Goal: Task Accomplishment & Management: Manage account settings

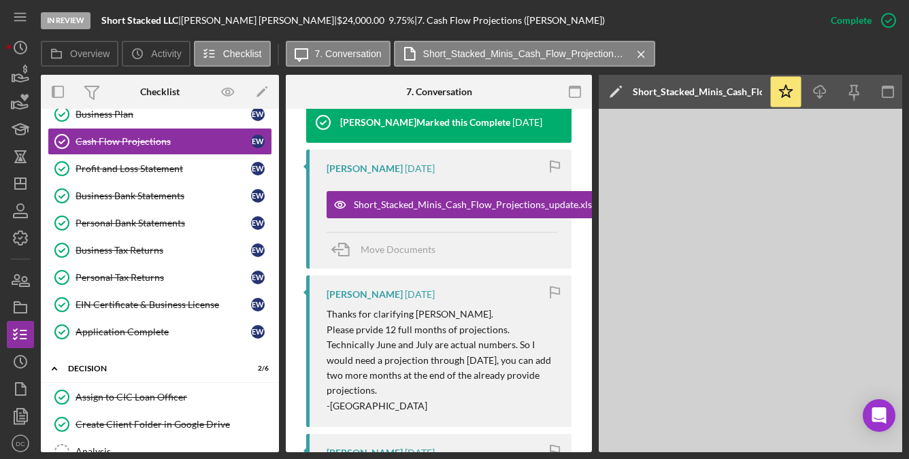
scroll to position [181, 0]
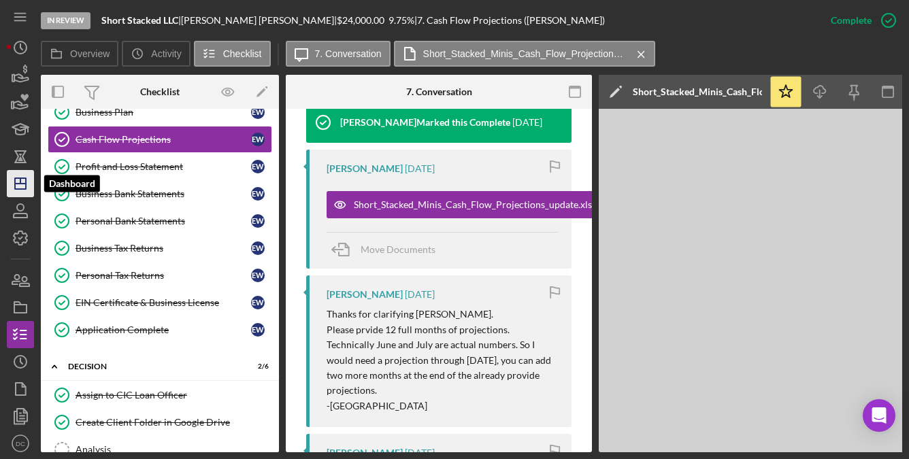
click at [11, 175] on icon "Icon/Dashboard" at bounding box center [20, 184] width 34 height 34
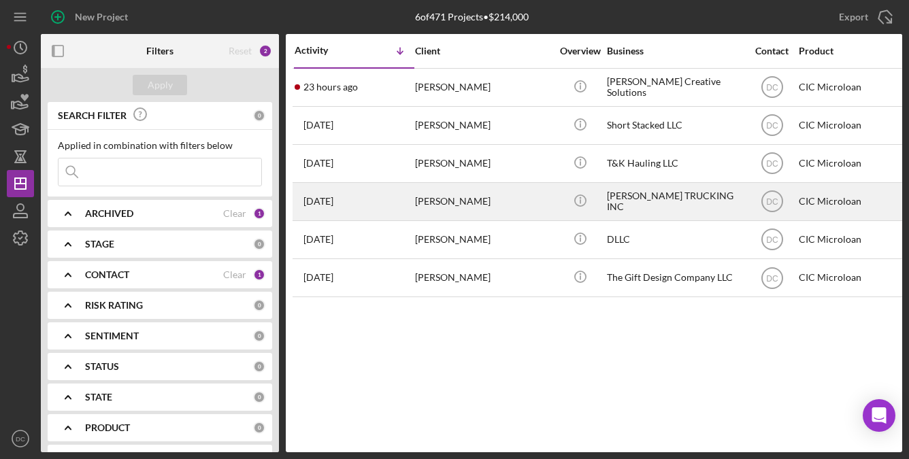
click at [435, 212] on div "[PERSON_NAME]" at bounding box center [483, 202] width 136 height 36
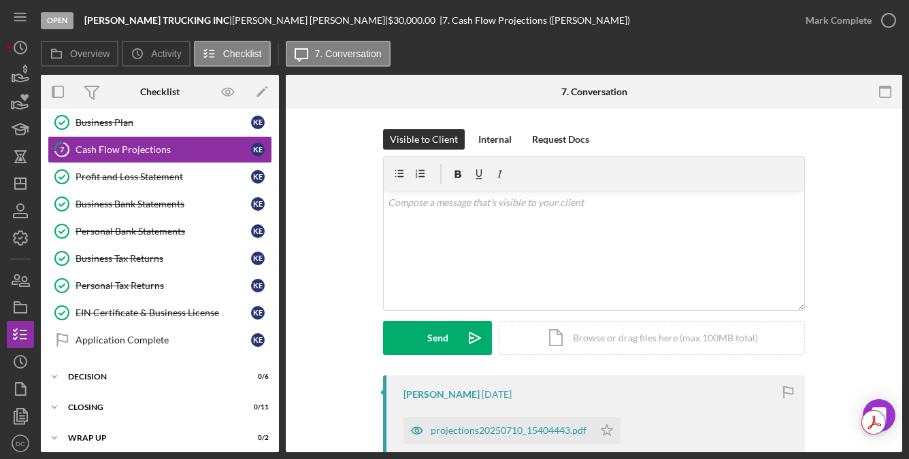
scroll to position [173, 0]
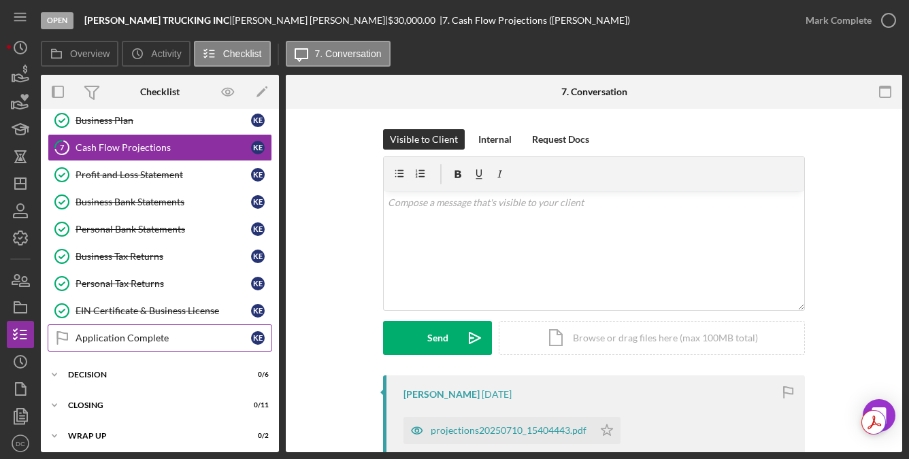
click at [143, 342] on link "Application Complete Application Complete K E" at bounding box center [160, 338] width 225 height 27
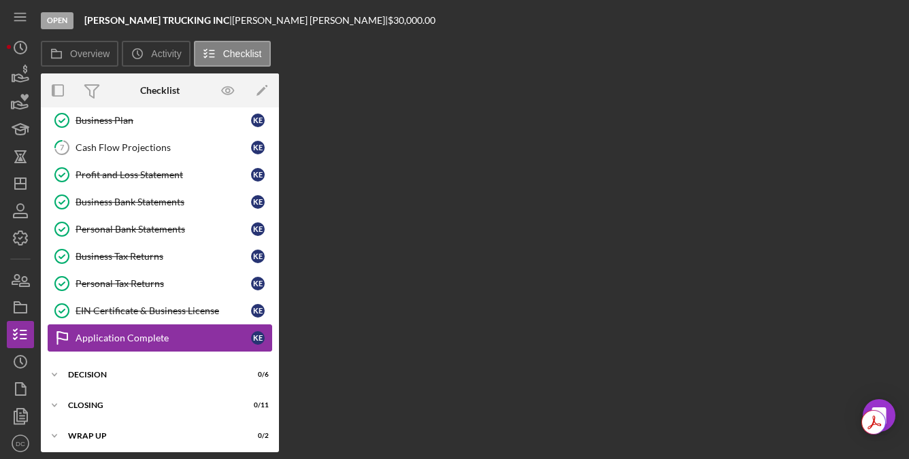
scroll to position [173, 0]
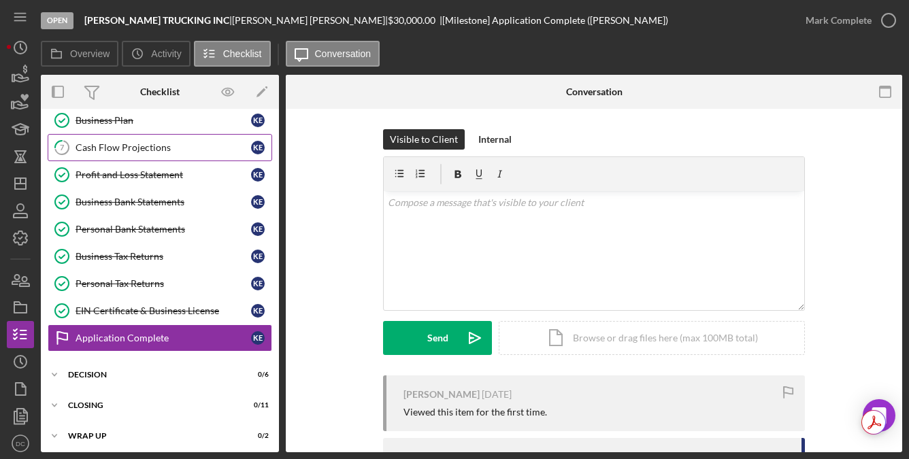
click at [192, 142] on div "Cash Flow Projections" at bounding box center [164, 147] width 176 height 11
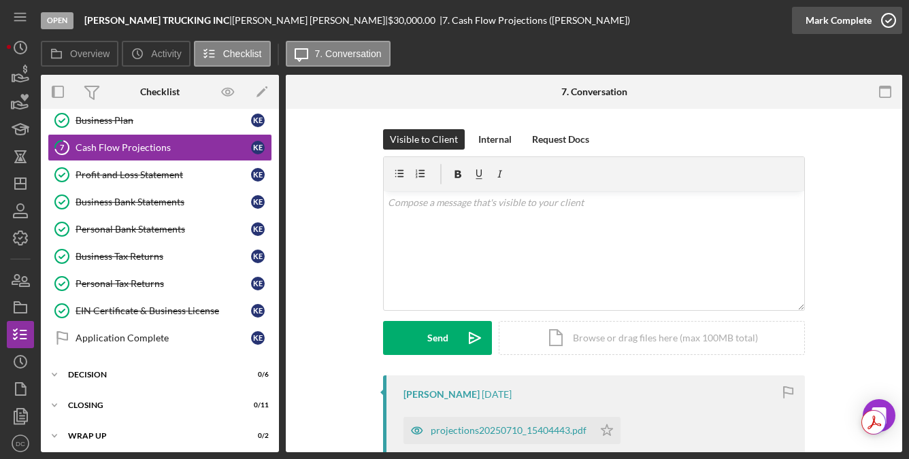
click at [880, 20] on icon "button" at bounding box center [889, 20] width 34 height 34
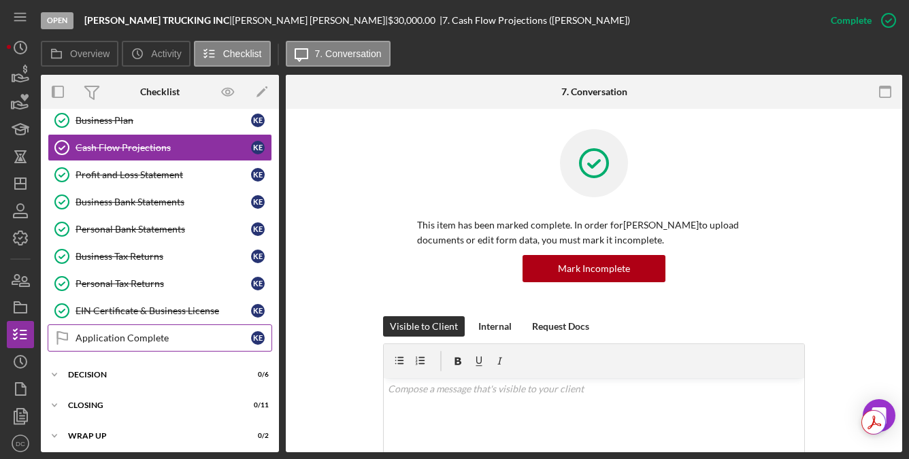
click at [169, 333] on div "Application Complete" at bounding box center [164, 338] width 176 height 11
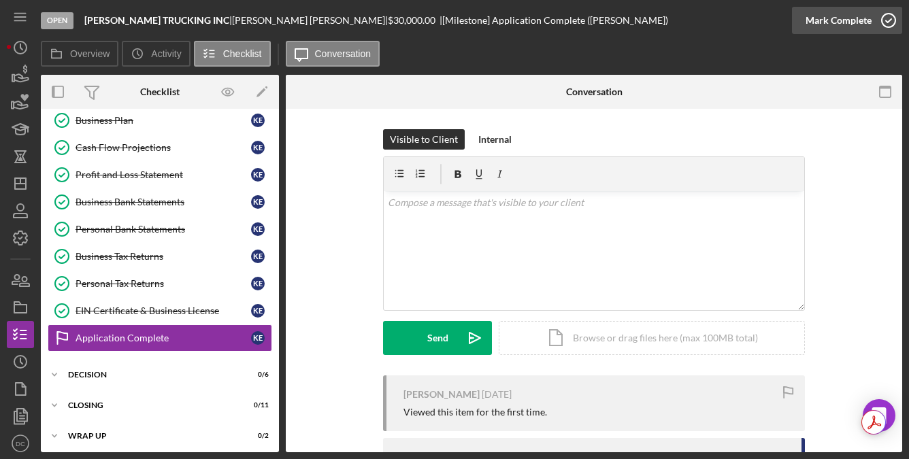
click at [901, 21] on div "Mark Complete" at bounding box center [847, 20] width 110 height 41
click at [887, 14] on circle "button" at bounding box center [889, 21] width 14 height 14
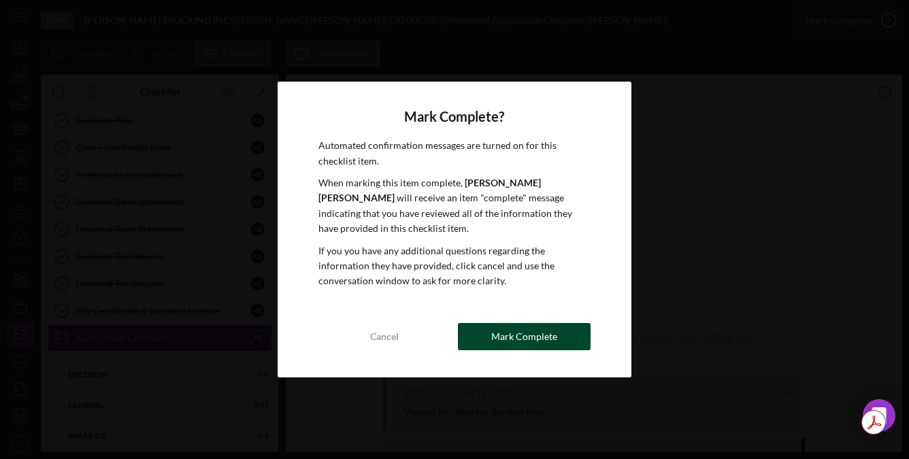
click at [476, 341] on button "Mark Complete" at bounding box center [524, 336] width 133 height 27
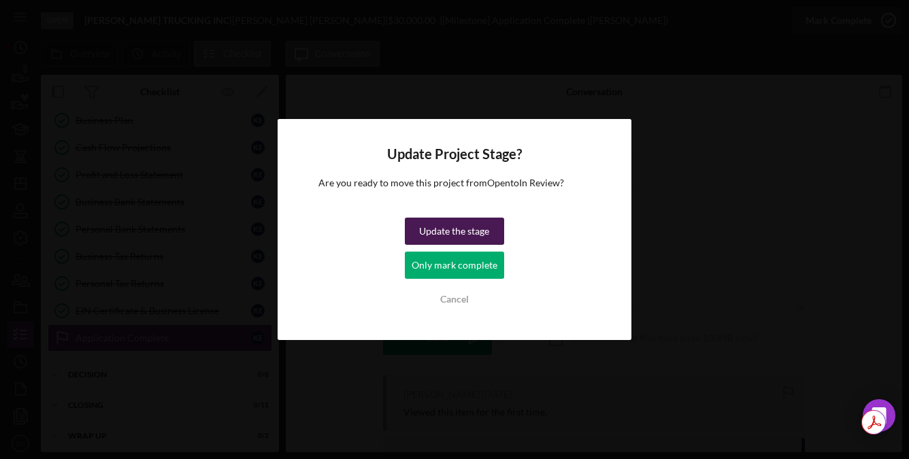
click at [478, 242] on div "Update the stage" at bounding box center [454, 231] width 70 height 27
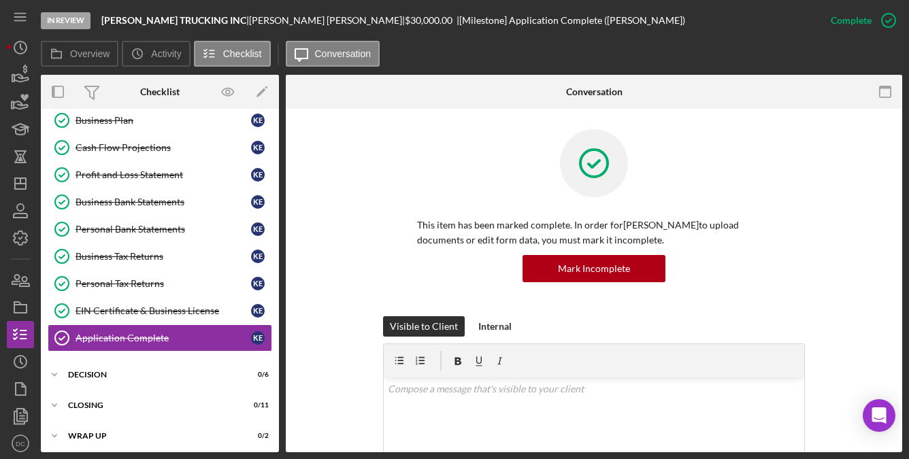
drag, startPoint x: 898, startPoint y: 163, endPoint x: 900, endPoint y: 246, distance: 83.1
click at [900, 246] on div "Application Complete Application Complete This item has been marked complete. I…" at bounding box center [594, 281] width 617 height 344
drag, startPoint x: 279, startPoint y: 282, endPoint x: 270, endPoint y: 125, distance: 158.1
click at [270, 125] on div "Overview Internal Workflow Stage In Review Icon/Dropdown Arrow Archive (can una…" at bounding box center [472, 264] width 862 height 378
click at [270, 125] on div "Personal Information Personal Information K E Business Information Business Inf…" at bounding box center [160, 165] width 238 height 388
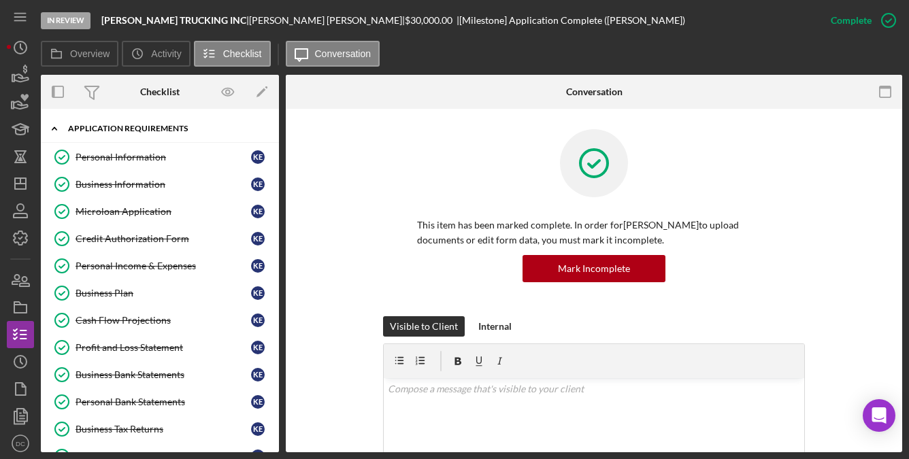
click at [198, 127] on div "APPLICATION REQUIREMENTS" at bounding box center [165, 129] width 194 height 8
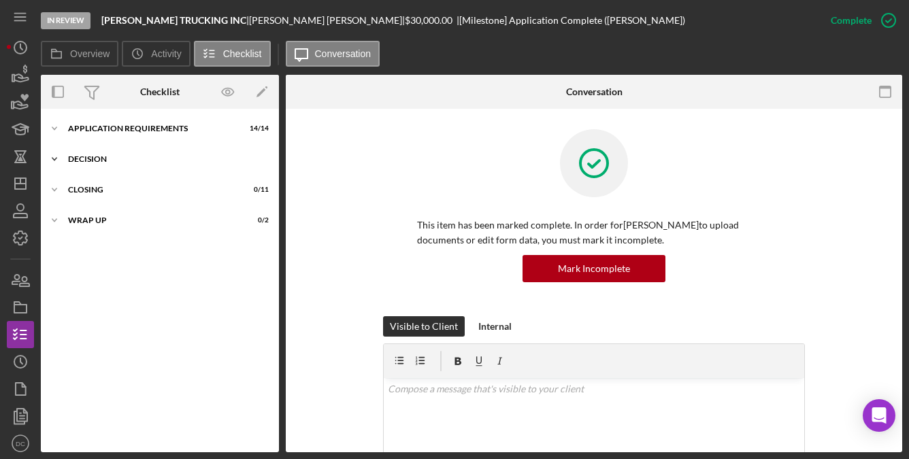
click at [140, 157] on div "Decision" at bounding box center [165, 159] width 194 height 8
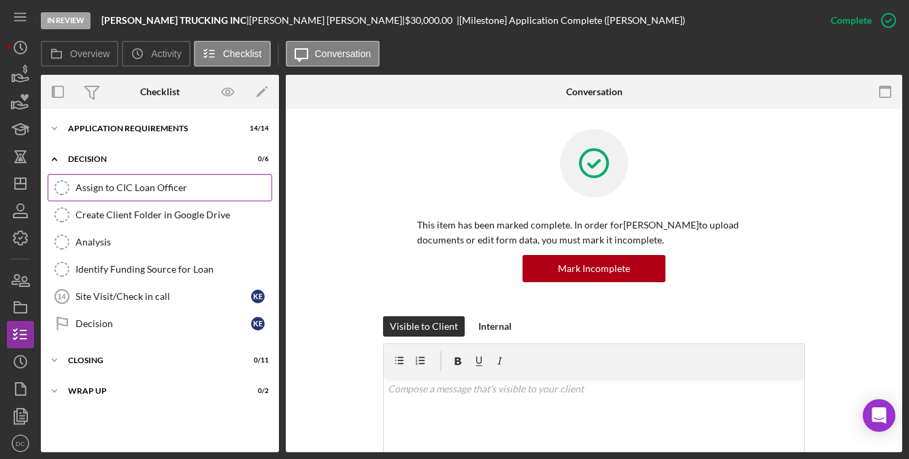
click at [156, 187] on div "Assign to CIC Loan Officer" at bounding box center [174, 187] width 196 height 11
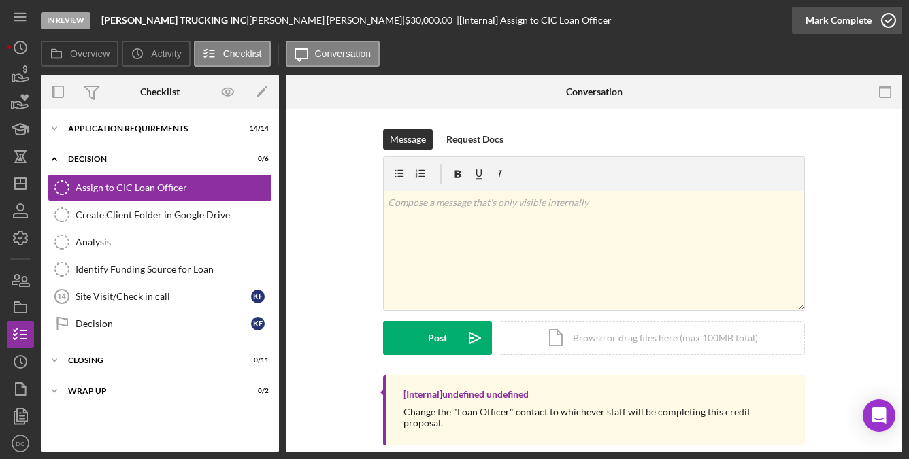
click at [898, 18] on icon "button" at bounding box center [889, 20] width 34 height 34
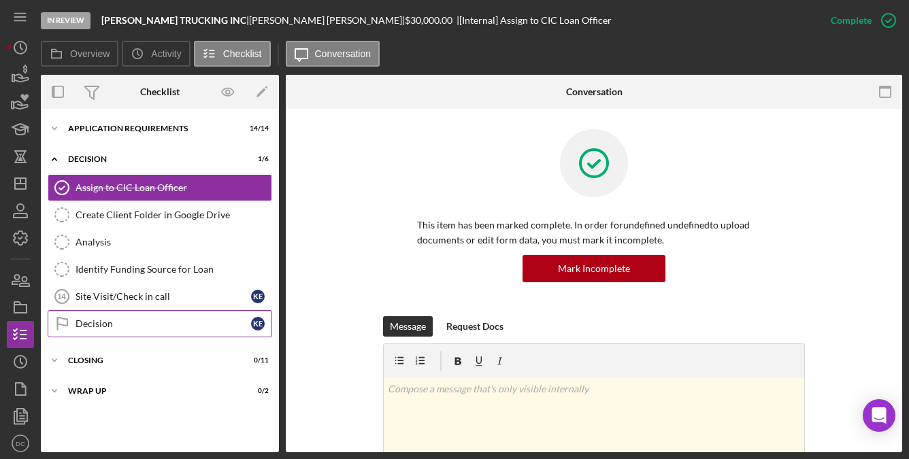
click at [171, 321] on div "Decision" at bounding box center [164, 324] width 176 height 11
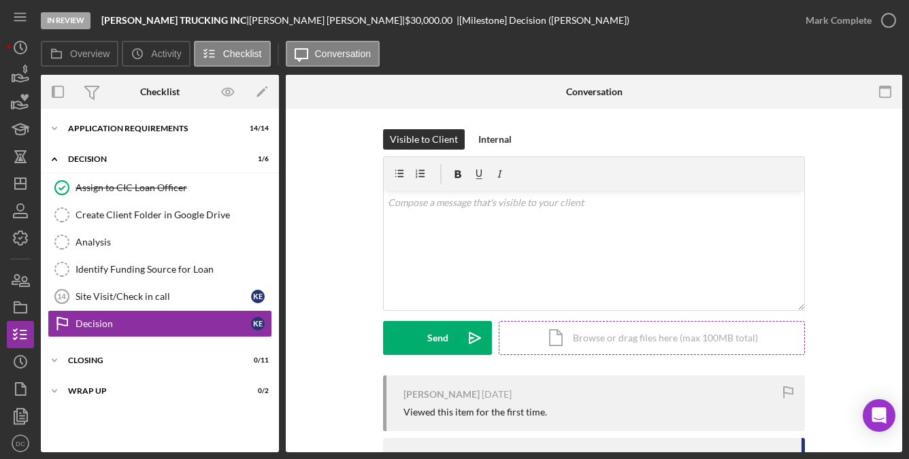
click at [562, 342] on div "Icon/Document Browse or drag files here (max 100MB total) Tap to choose files o…" at bounding box center [652, 338] width 306 height 34
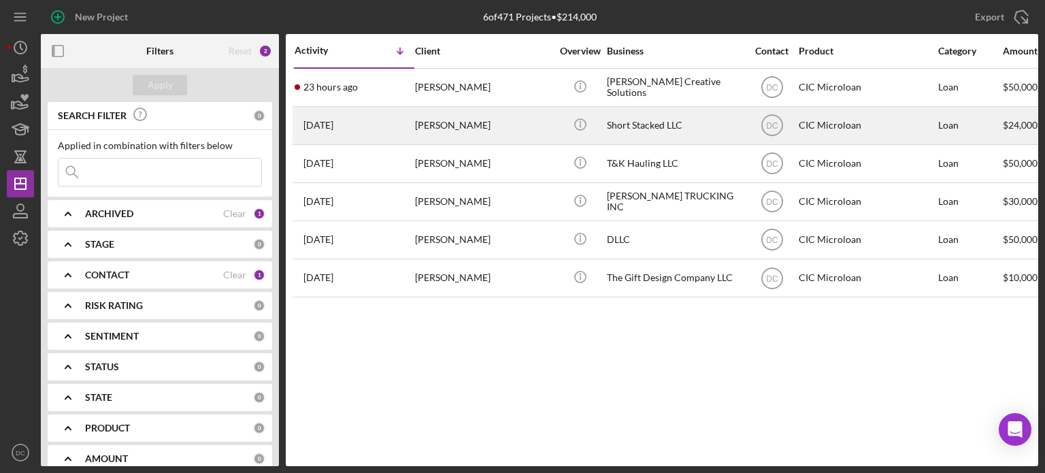
click at [443, 129] on div "[PERSON_NAME]" at bounding box center [483, 126] width 136 height 36
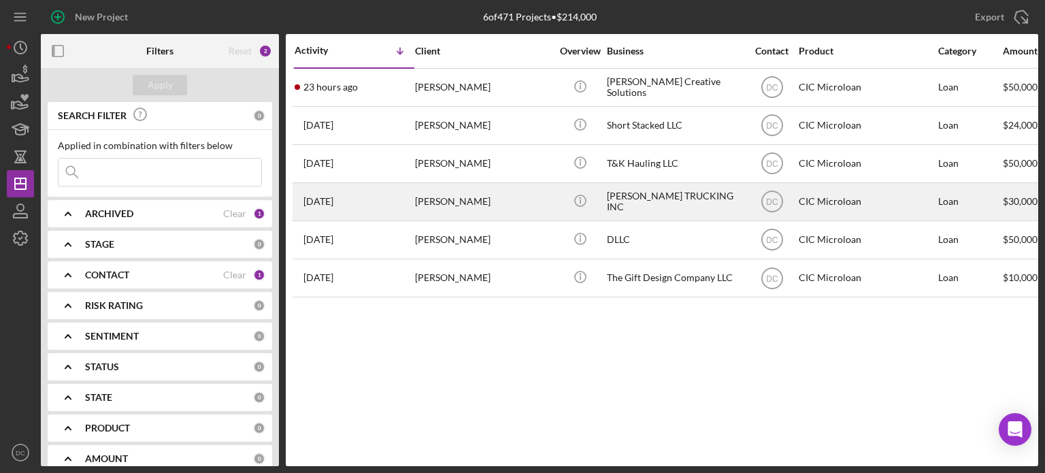
click at [440, 204] on div "[PERSON_NAME]" at bounding box center [483, 202] width 136 height 36
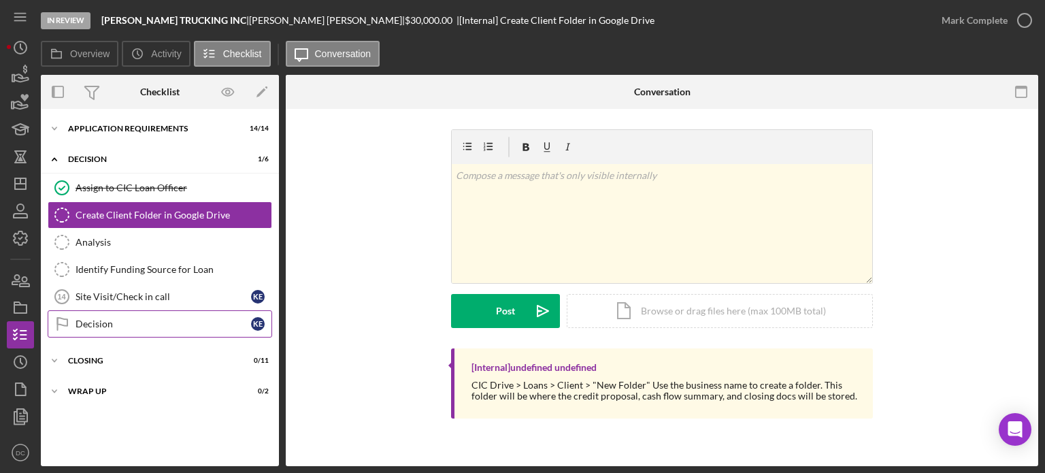
click at [81, 331] on link "Decision Decision K E" at bounding box center [160, 323] width 225 height 27
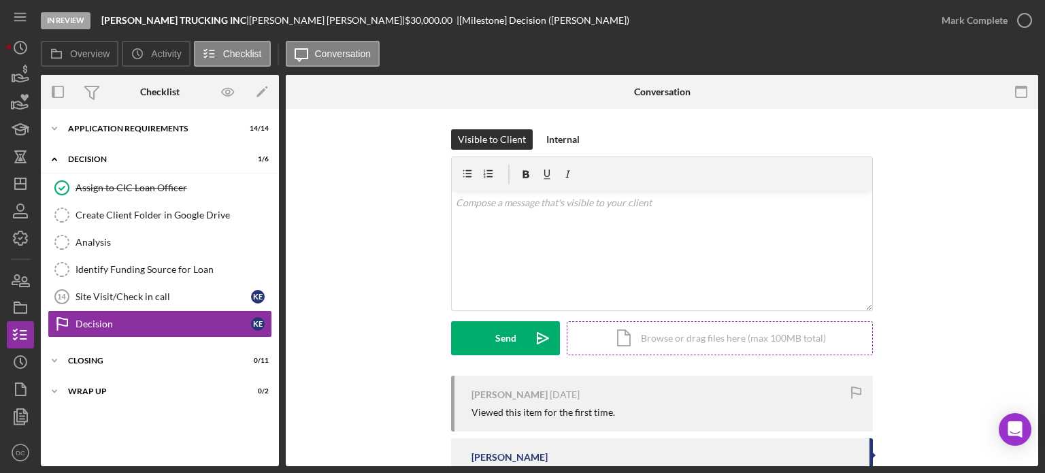
click at [638, 343] on div "Icon/Document Browse or drag files here (max 100MB total) Tap to choose files o…" at bounding box center [720, 338] width 306 height 34
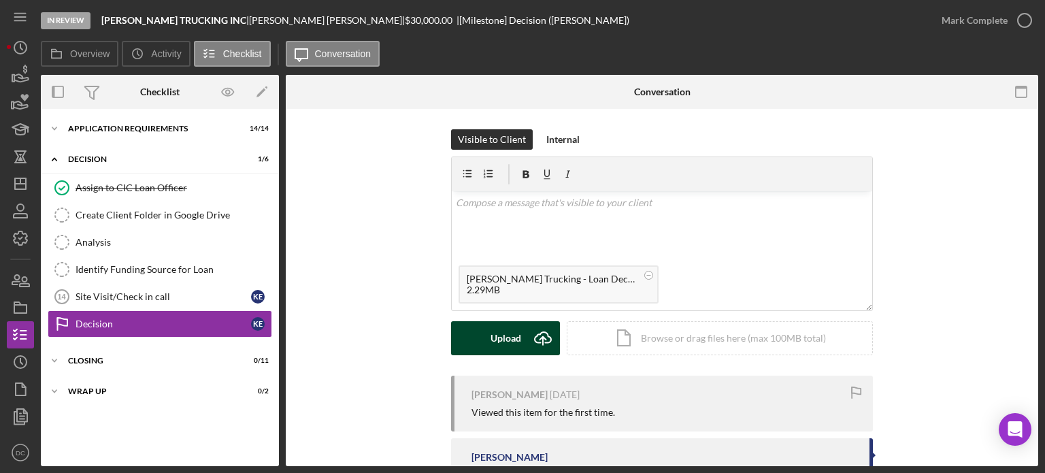
click at [499, 338] on div "Upload" at bounding box center [506, 338] width 31 height 34
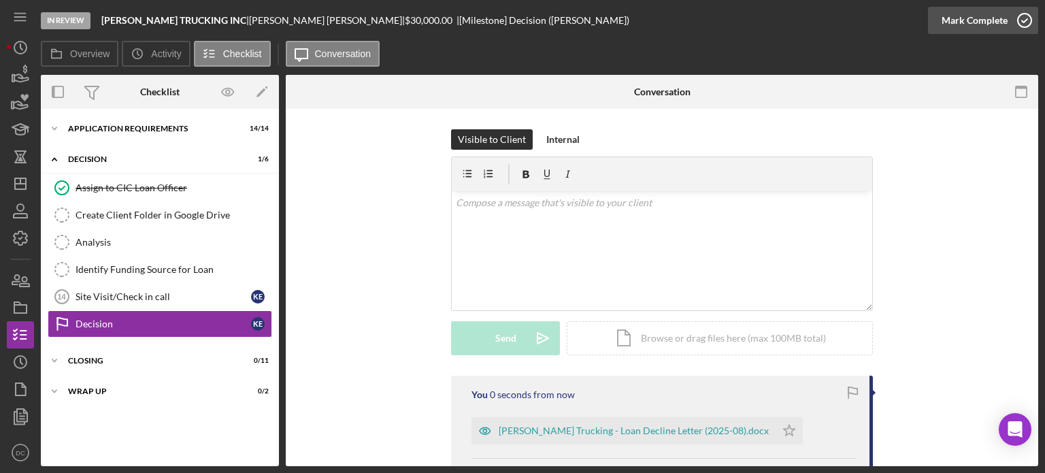
click at [1023, 24] on icon "button" at bounding box center [1025, 20] width 34 height 34
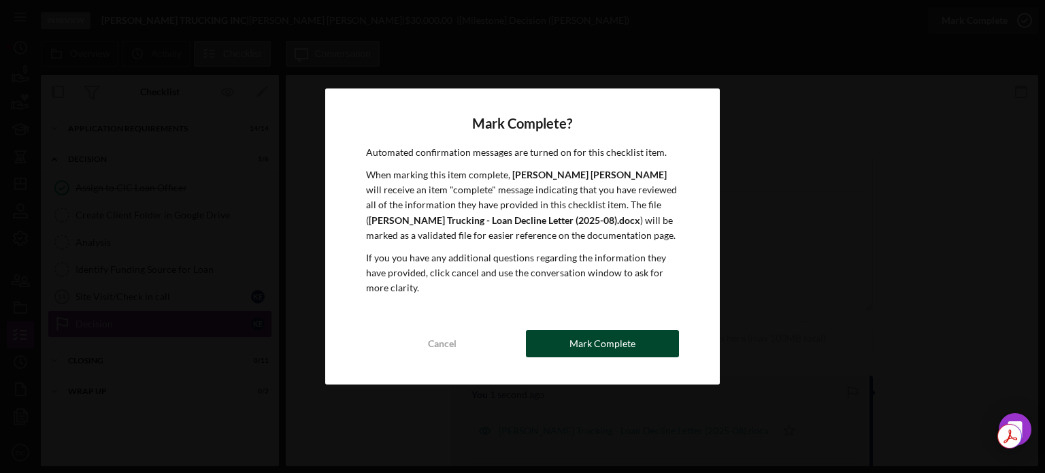
click at [571, 345] on button "Mark Complete" at bounding box center [602, 343] width 153 height 27
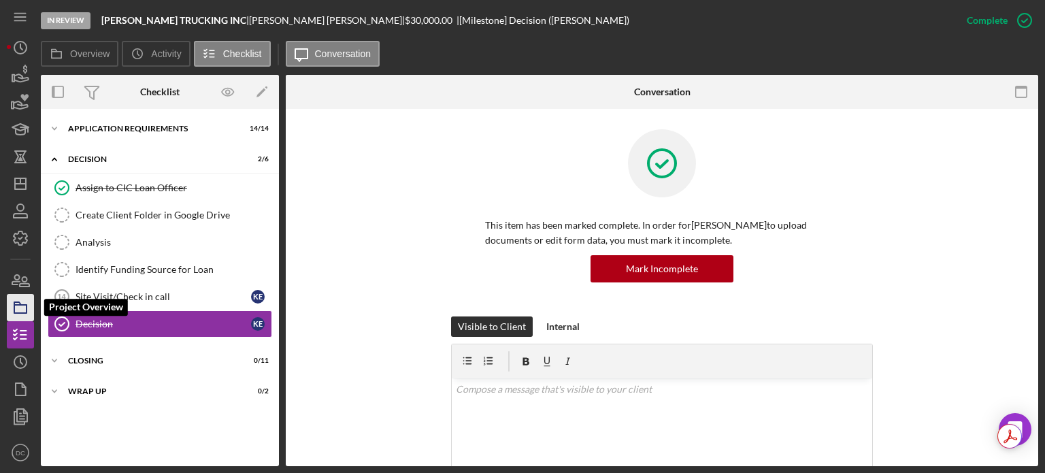
click at [29, 315] on icon "button" at bounding box center [20, 308] width 34 height 34
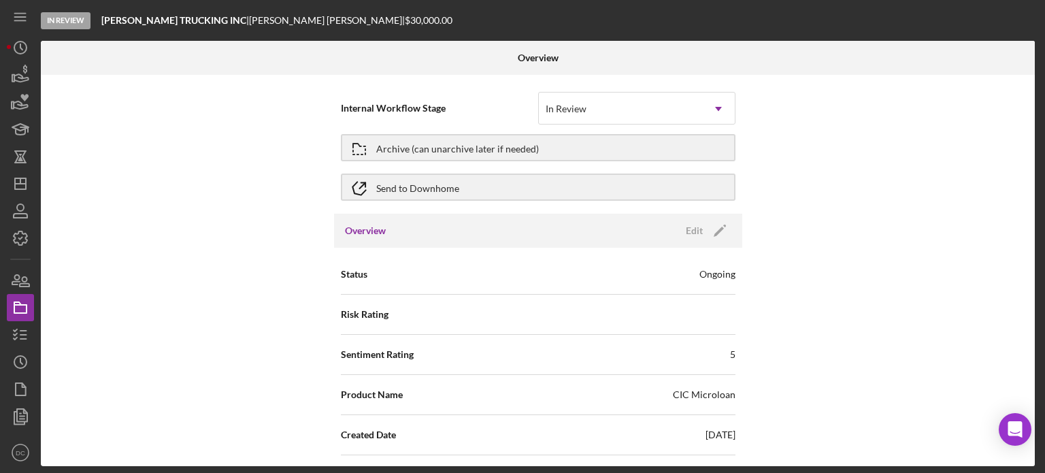
click at [715, 218] on div "Overview Edit Icon/Edit" at bounding box center [538, 231] width 408 height 34
click at [720, 228] on polygon "button" at bounding box center [719, 232] width 10 height 10
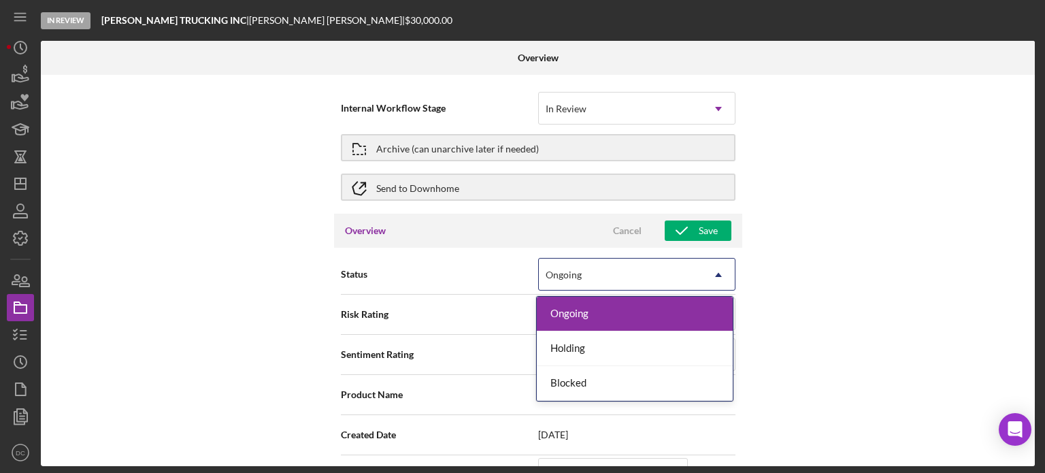
click at [696, 270] on div "Ongoing" at bounding box center [620, 274] width 163 height 31
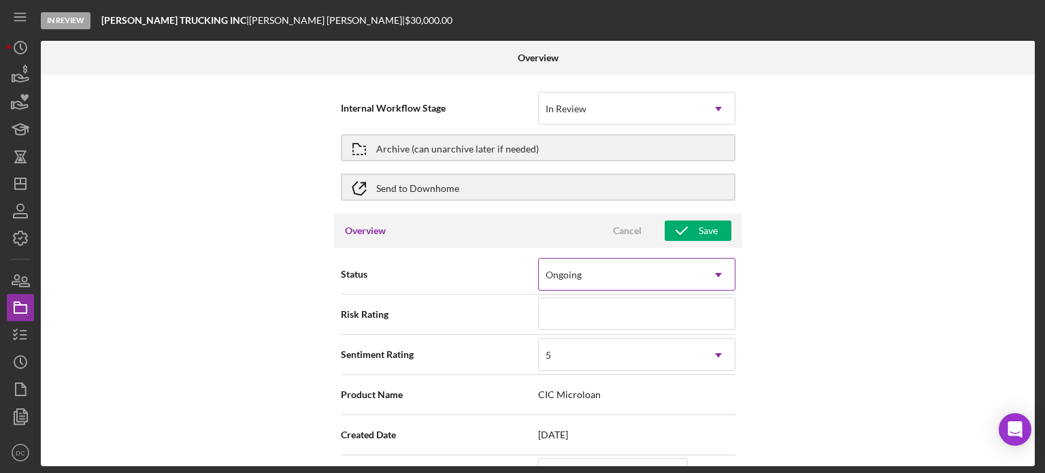
click at [696, 270] on div "Ongoing" at bounding box center [620, 274] width 163 height 31
click at [796, 139] on div "Internal Workflow Stage In Review Icon/Dropdown Arrow Archive (can unarchive la…" at bounding box center [538, 270] width 994 height 391
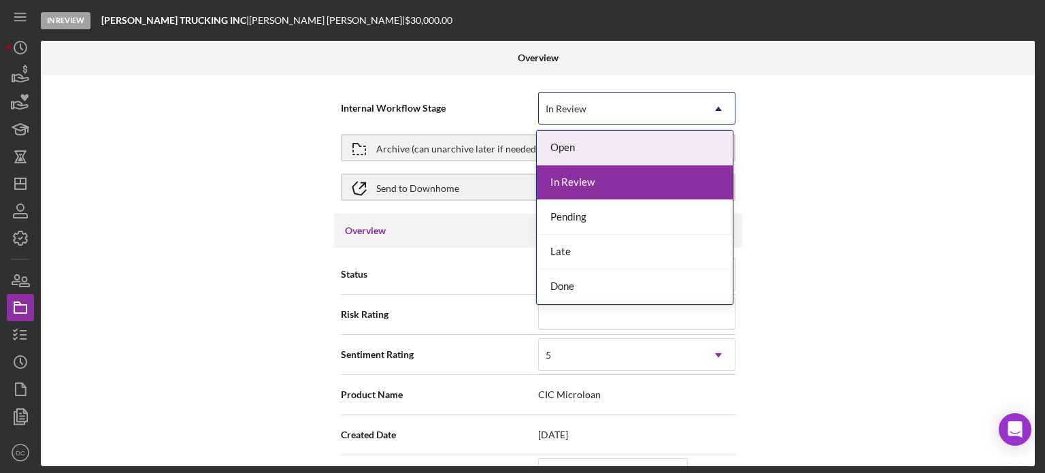
click at [711, 99] on icon "Icon/Dropdown Arrow" at bounding box center [718, 109] width 33 height 33
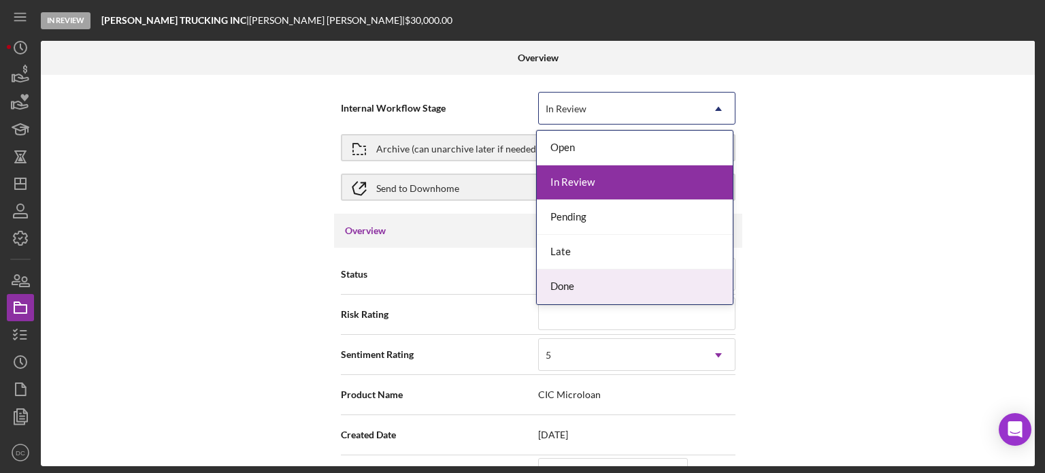
click at [602, 283] on div "Done" at bounding box center [635, 287] width 196 height 35
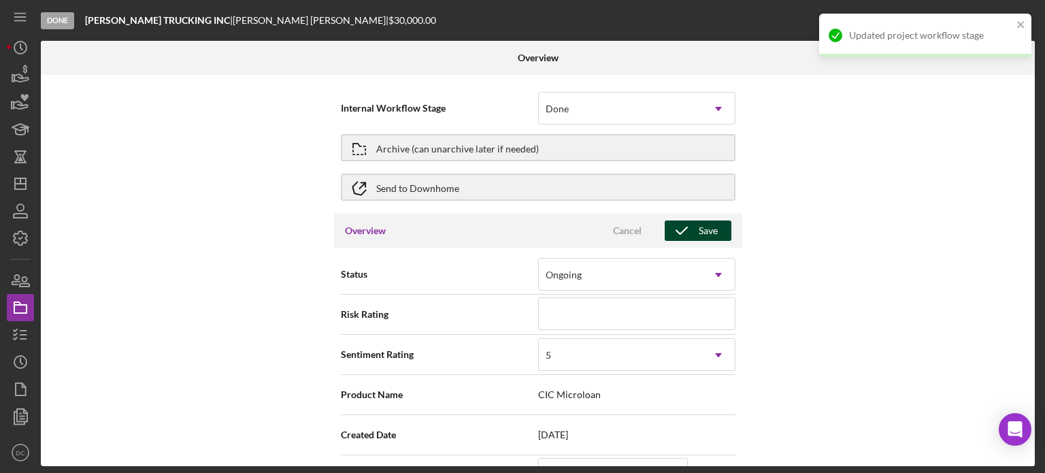
click at [711, 240] on span "Cancel Save" at bounding box center [662, 231] width 138 height 20
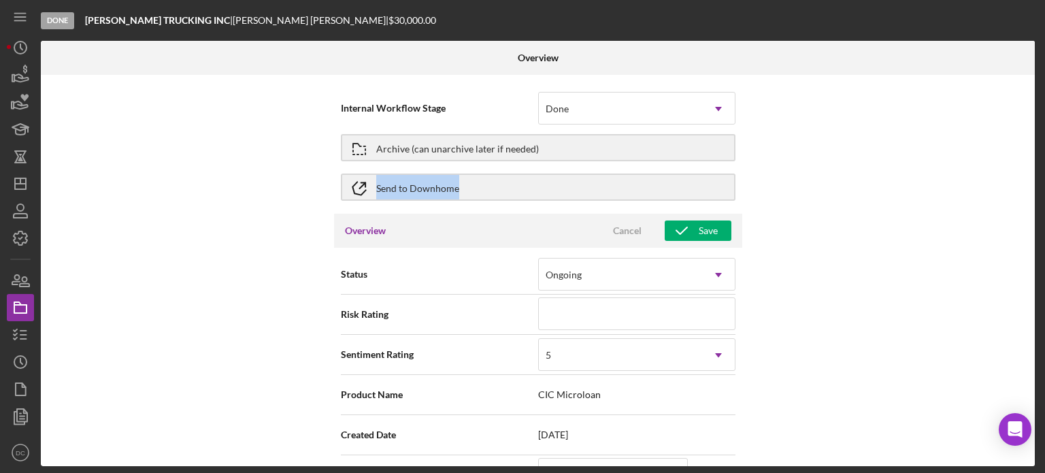
drag, startPoint x: 1035, startPoint y: 133, endPoint x: 1037, endPoint y: 179, distance: 45.7
click at [1037, 179] on div "Overview Internal Workflow Stage Done Icon/Dropdown Arrow Archive (can unarchiv…" at bounding box center [540, 253] width 998 height 425
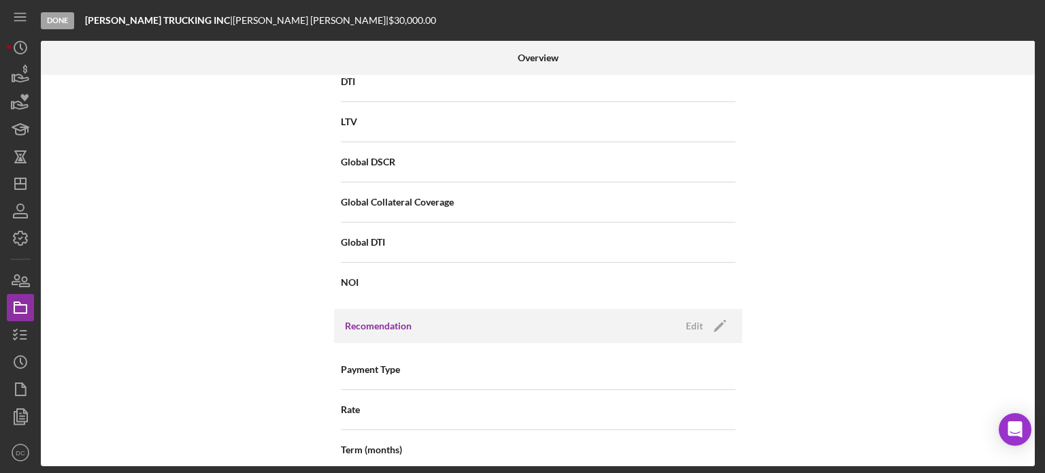
scroll to position [937, 0]
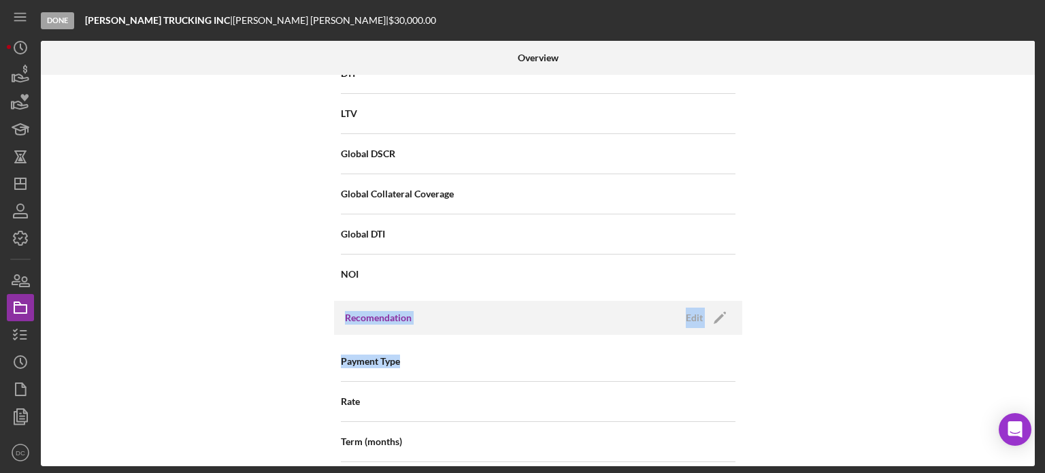
drag, startPoint x: 1035, startPoint y: 282, endPoint x: 1039, endPoint y: 339, distance: 56.6
click at [1039, 339] on div "Done EDMONDS TRUCKING INC | Keith Edmonds | $30,000.00 Overview Internal Workfl…" at bounding box center [522, 236] width 1045 height 473
click at [1014, 340] on div "Internal Workflow Stage Done Icon/Dropdown Arrow Archive (can unarchive later i…" at bounding box center [538, 270] width 994 height 391
drag, startPoint x: 1030, startPoint y: 304, endPoint x: 1035, endPoint y: 361, distance: 57.3
click at [1035, 361] on div "Internal Workflow Stage Done Icon/Dropdown Arrow Archive (can unarchive later i…" at bounding box center [538, 270] width 994 height 391
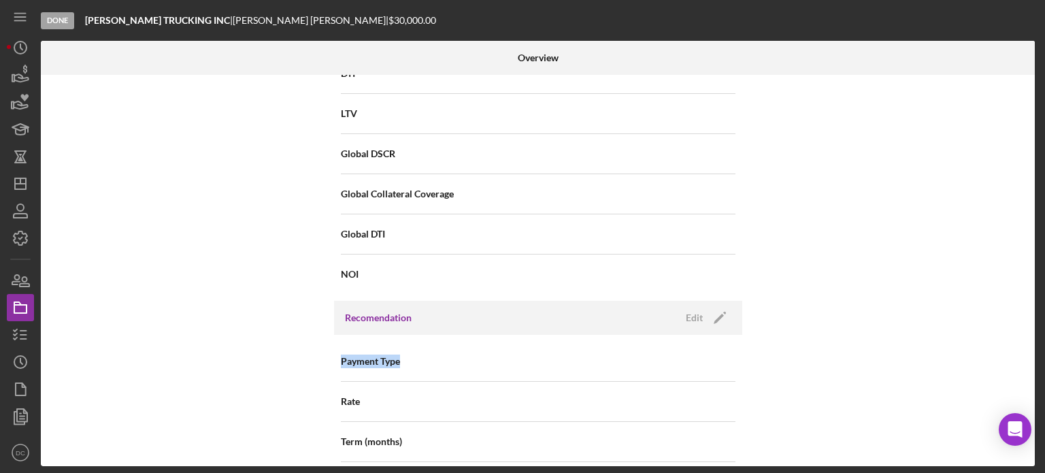
scroll to position [1280, 0]
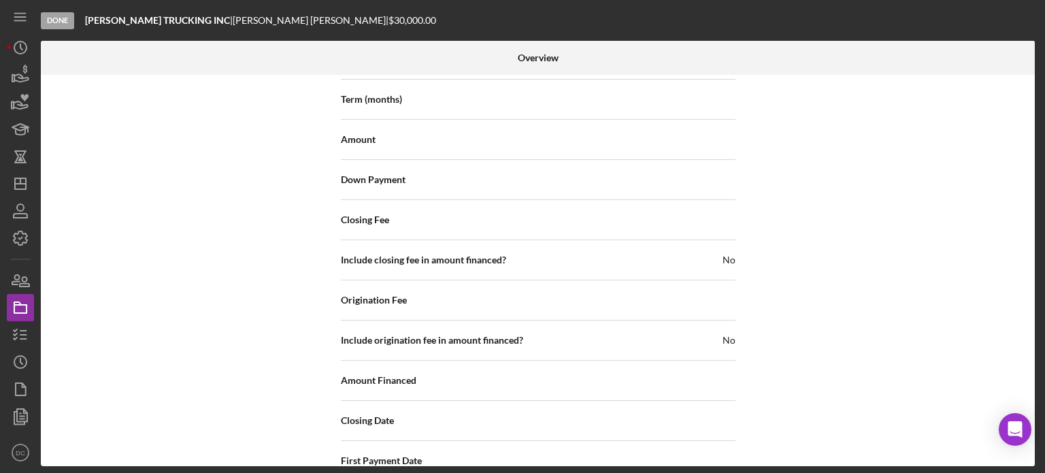
drag, startPoint x: 1030, startPoint y: 368, endPoint x: 1033, endPoint y: 380, distance: 13.2
click at [1033, 380] on div "Internal Workflow Stage Done Icon/Dropdown Arrow Archive (can unarchive later i…" at bounding box center [538, 270] width 994 height 391
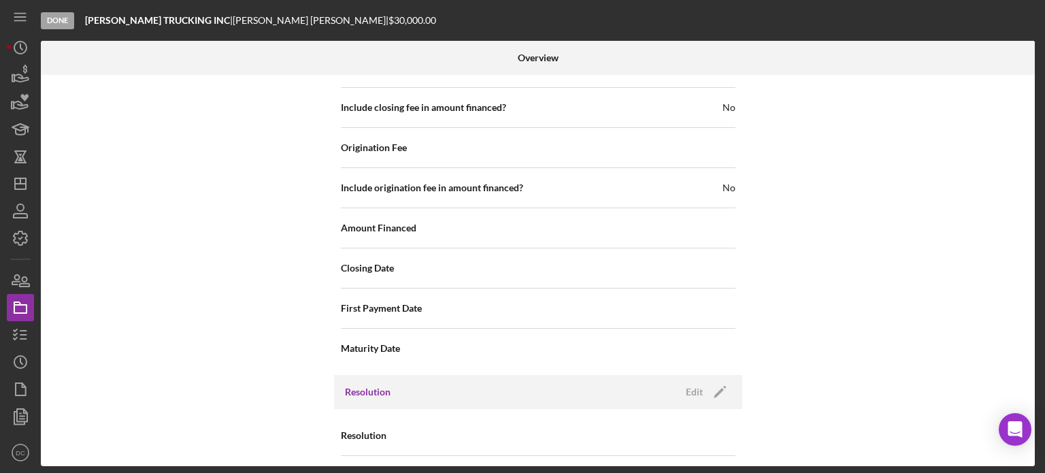
scroll to position [1470, 0]
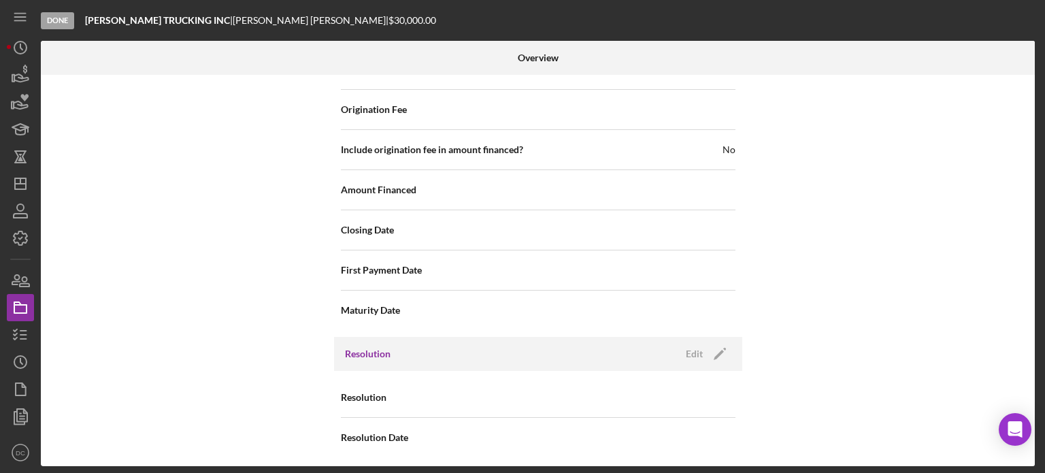
click at [711, 337] on div "Resolution Edit Icon/Edit" at bounding box center [538, 354] width 408 height 34
click at [713, 340] on icon "Icon/Edit" at bounding box center [720, 354] width 34 height 34
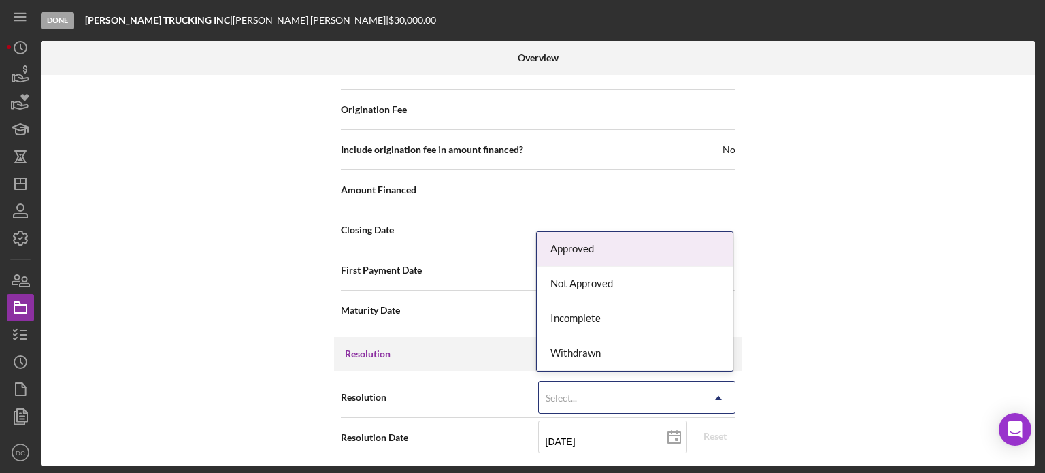
click at [625, 394] on div "Select..." at bounding box center [620, 398] width 163 height 31
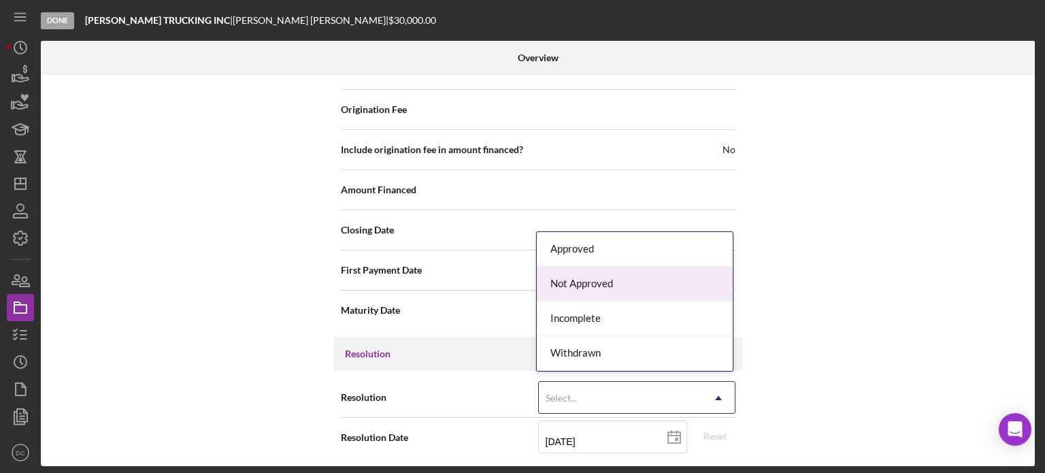
click at [601, 295] on div "Not Approved" at bounding box center [635, 284] width 196 height 35
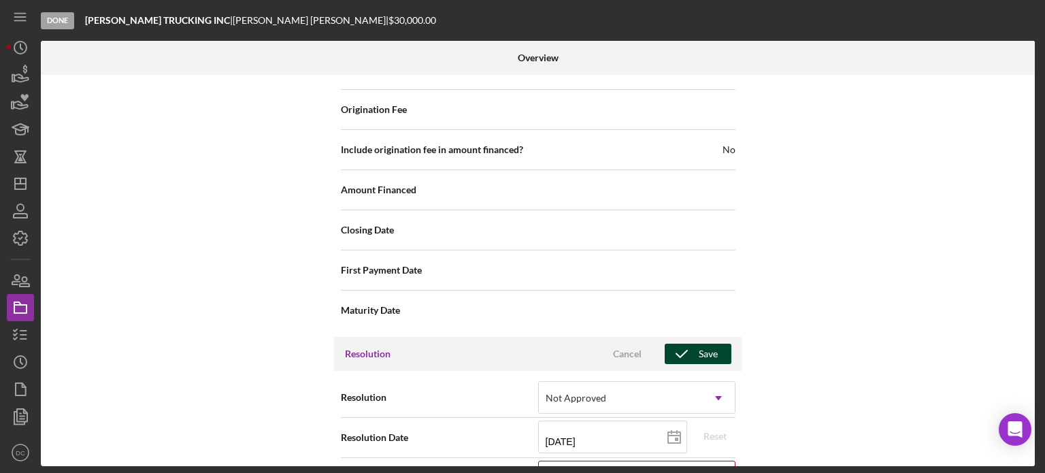
click at [727, 348] on span "Cancel Save" at bounding box center [662, 354] width 138 height 20
click at [692, 355] on icon "button" at bounding box center [682, 354] width 34 height 34
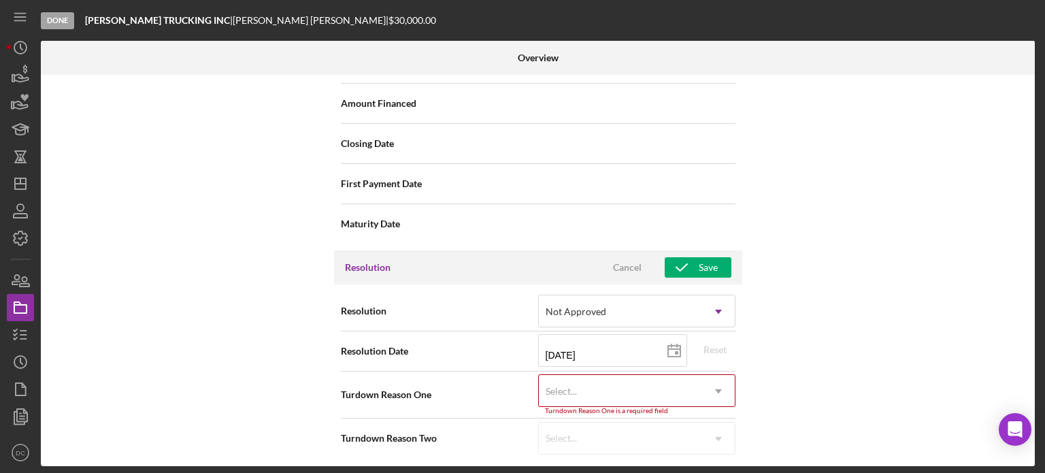
click at [564, 407] on div "Turndown Reason One is a required field" at bounding box center [636, 411] width 197 height 8
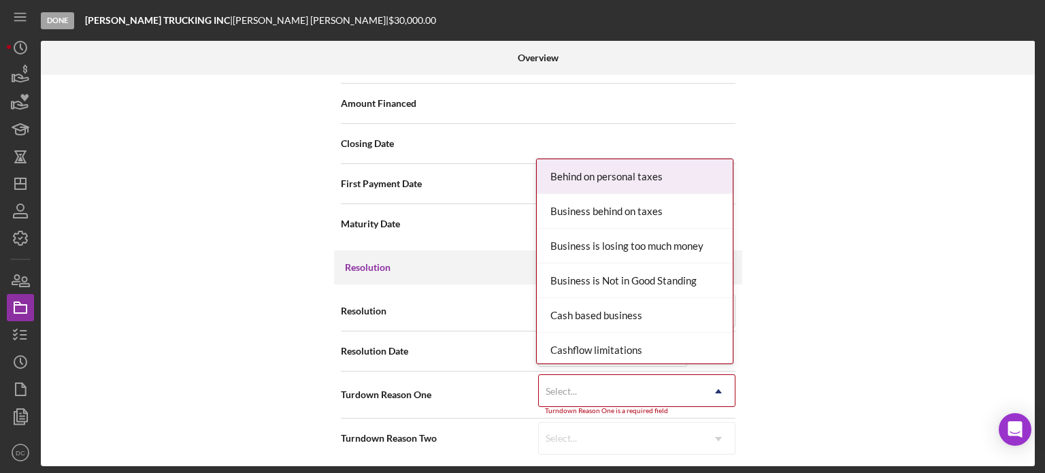
click at [567, 387] on div "Select..." at bounding box center [561, 391] width 31 height 11
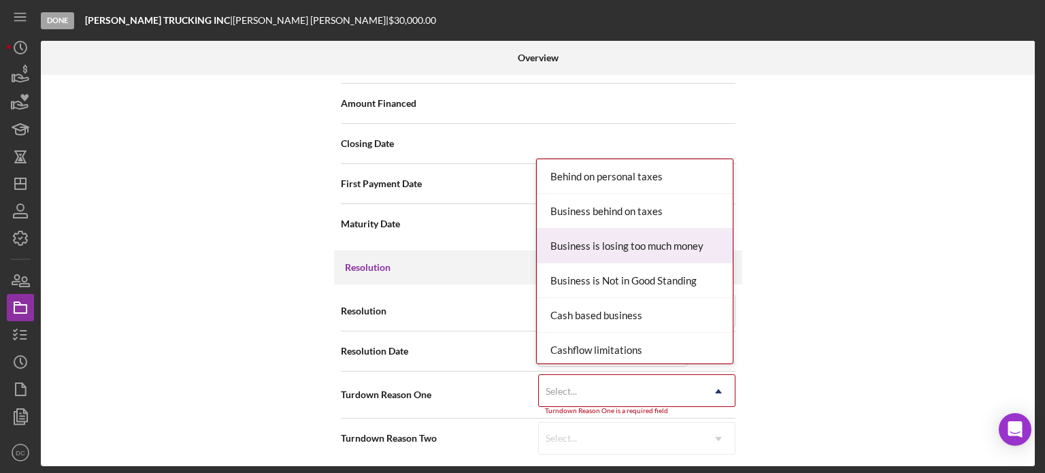
click at [573, 255] on div "Business is losing too much money" at bounding box center [635, 246] width 196 height 35
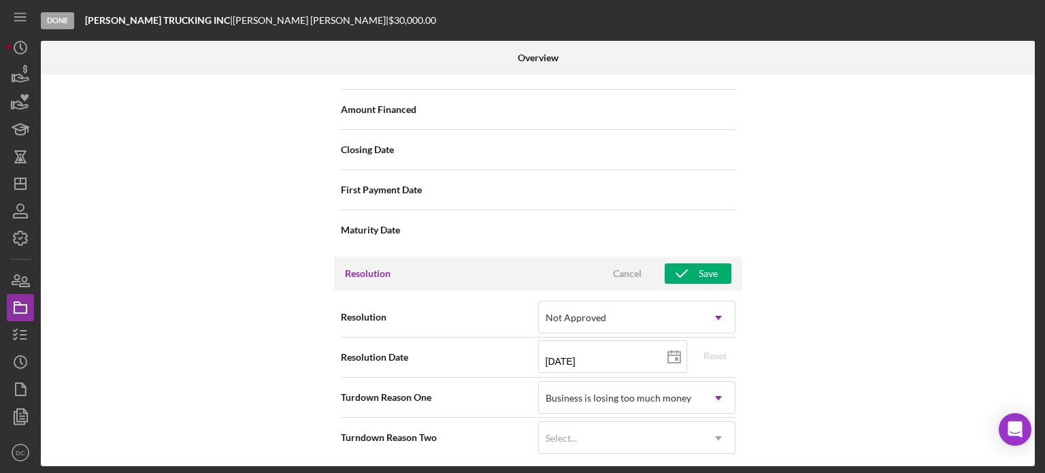
drag, startPoint x: 651, startPoint y: 268, endPoint x: 689, endPoint y: 291, distance: 43.7
click at [689, 291] on div "Resolution Cancel Save Resolution Not Approved Icon/Dropdown Arrow Resolution D…" at bounding box center [538, 361] width 408 height 208
click at [689, 276] on icon "button" at bounding box center [682, 274] width 34 height 34
